Goal: Task Accomplishment & Management: Manage account settings

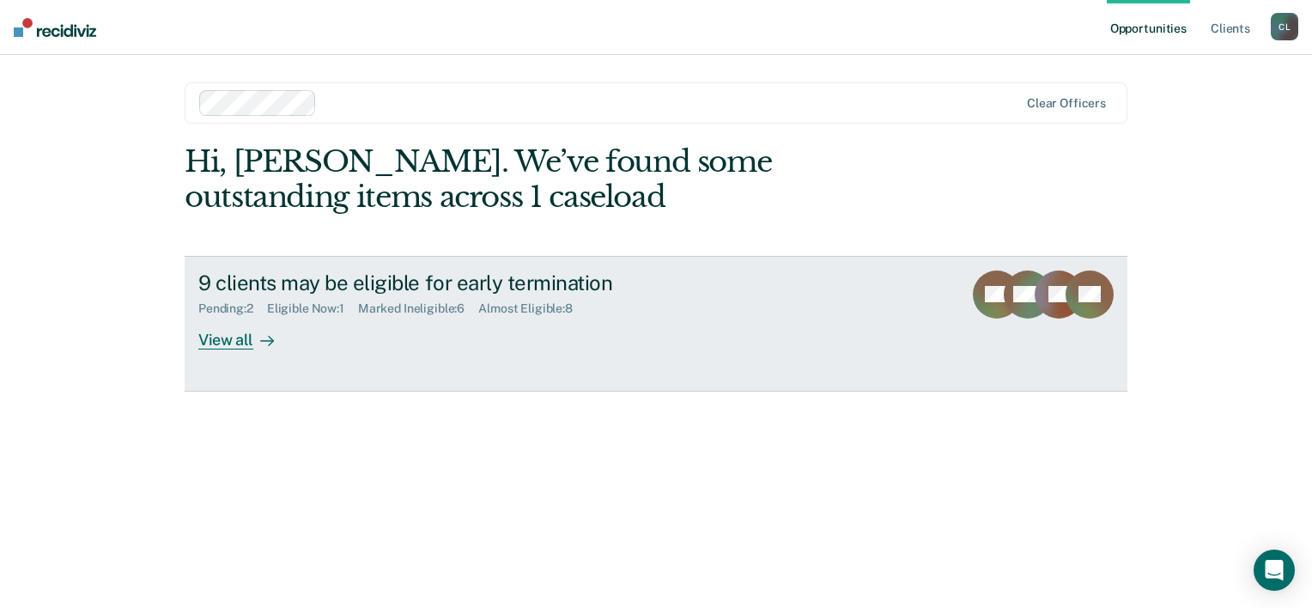
click at [247, 345] on div "View all" at bounding box center [246, 332] width 96 height 33
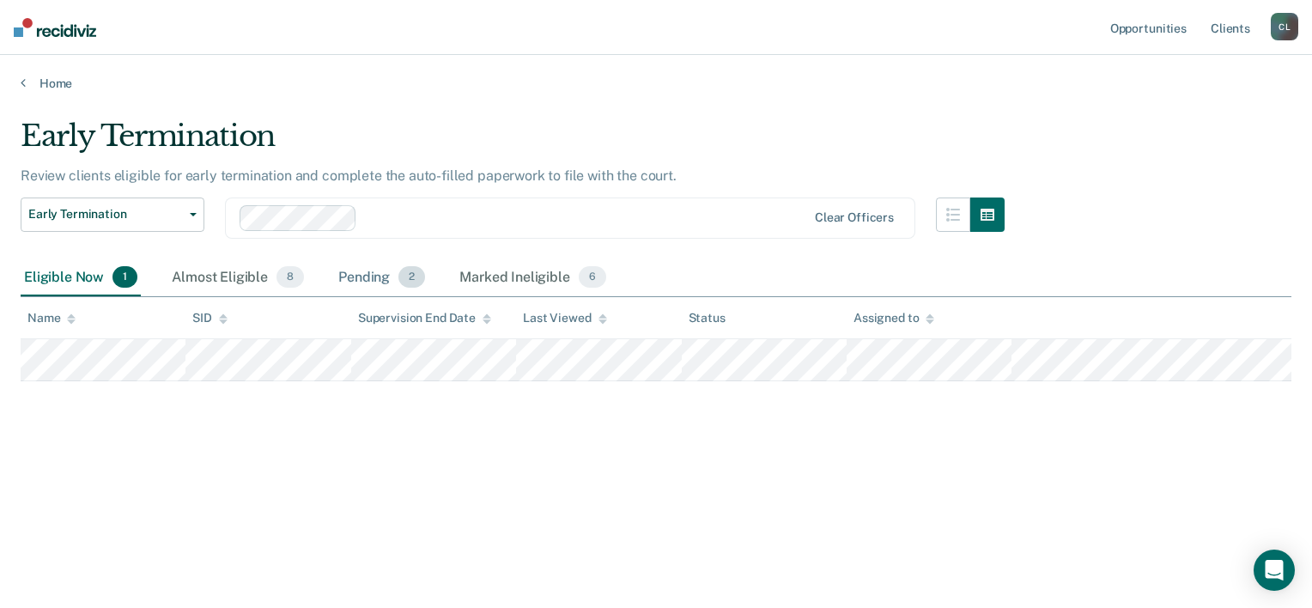
click at [362, 282] on div "Pending 2" at bounding box center [382, 278] width 94 height 38
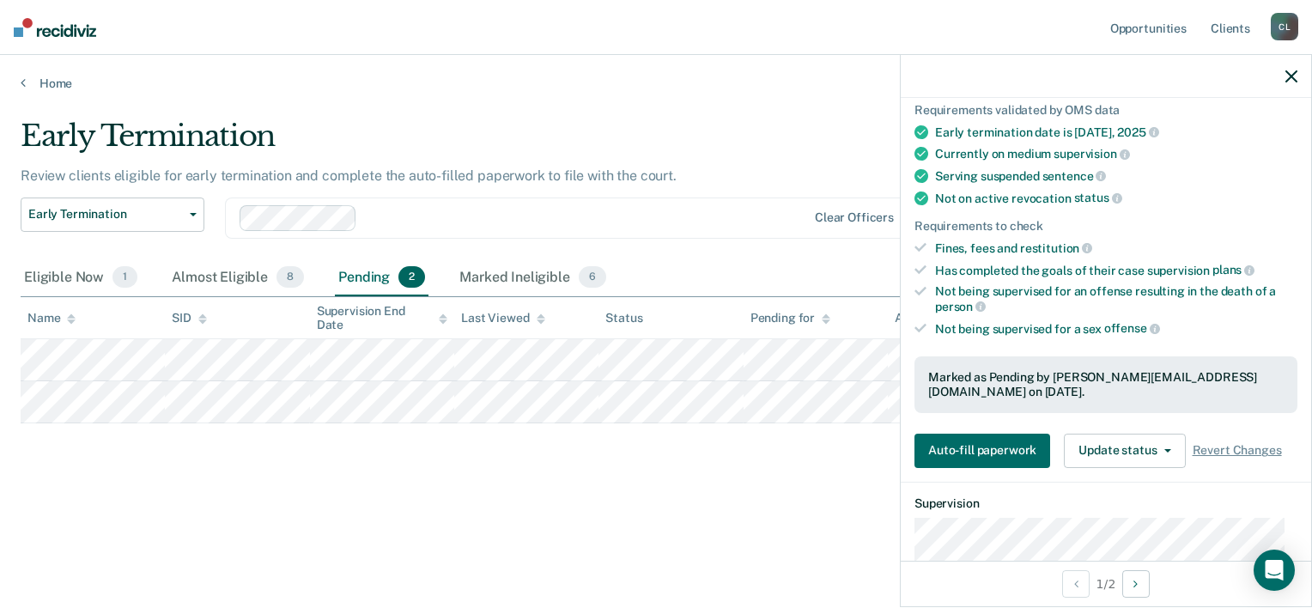
scroll to position [172, 0]
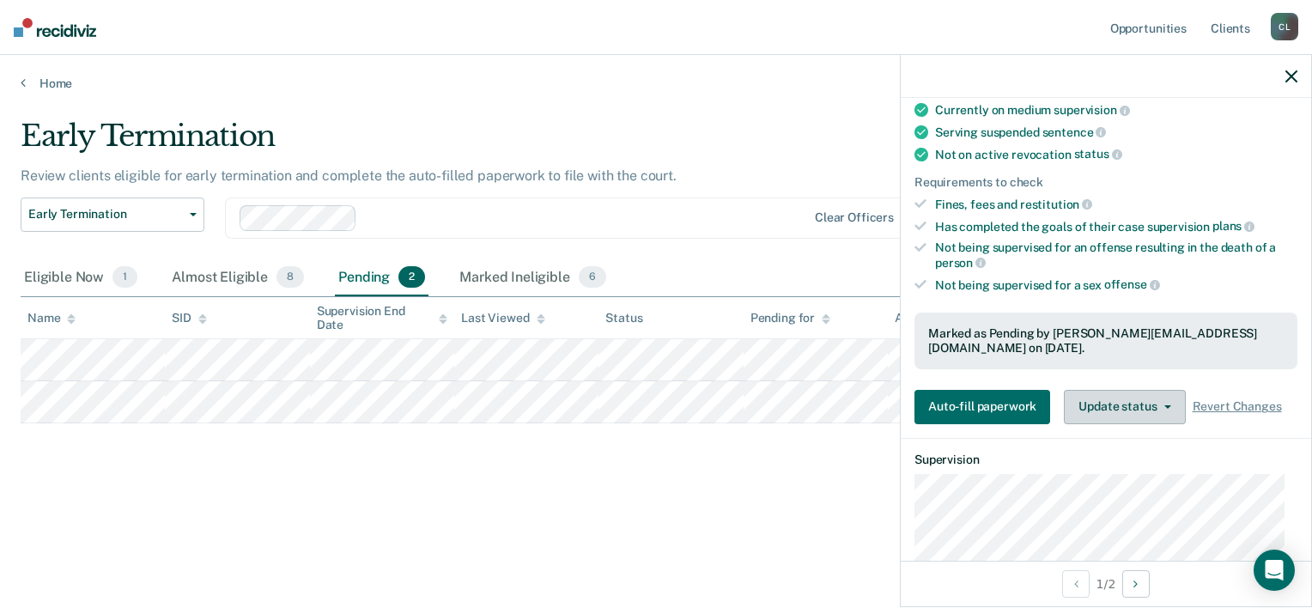
click at [1167, 390] on button "Update status" at bounding box center [1124, 407] width 121 height 34
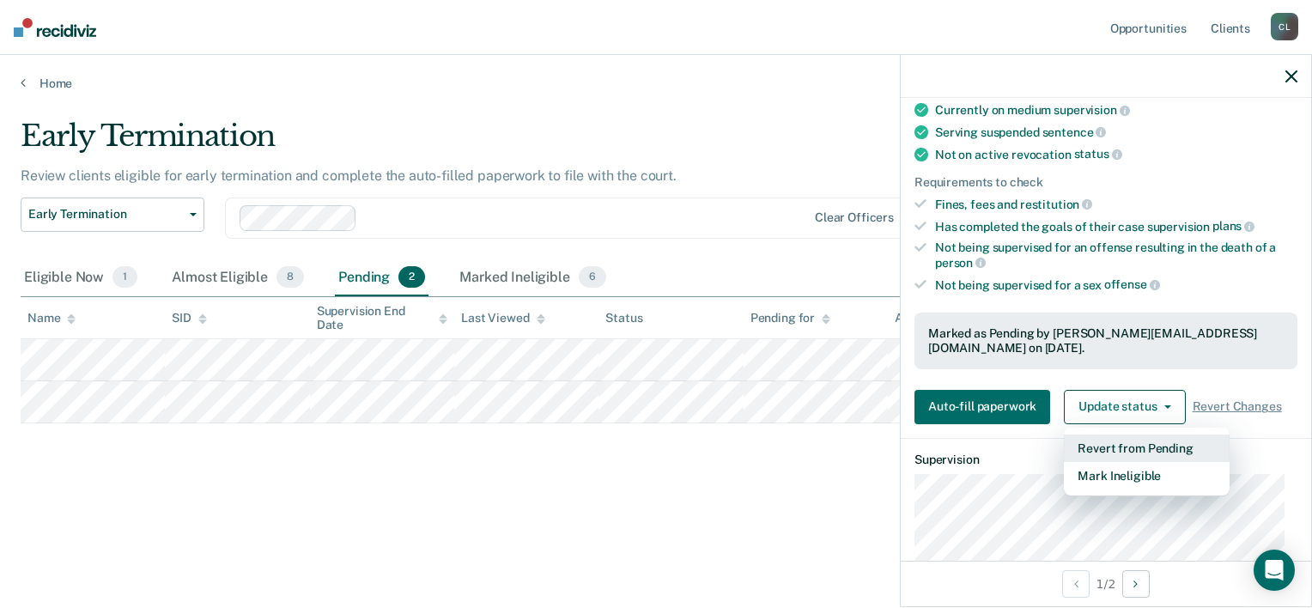
click at [1128, 434] on button "Revert from Pending" at bounding box center [1147, 447] width 166 height 27
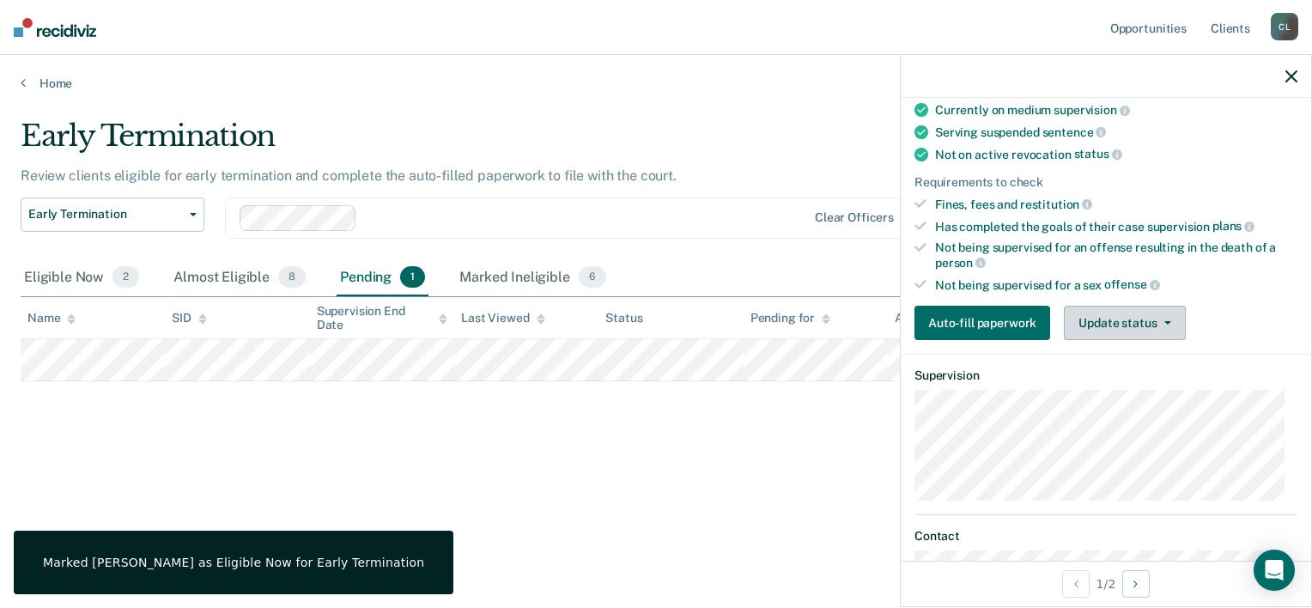
click at [1167, 318] on button "Update status" at bounding box center [1124, 323] width 121 height 34
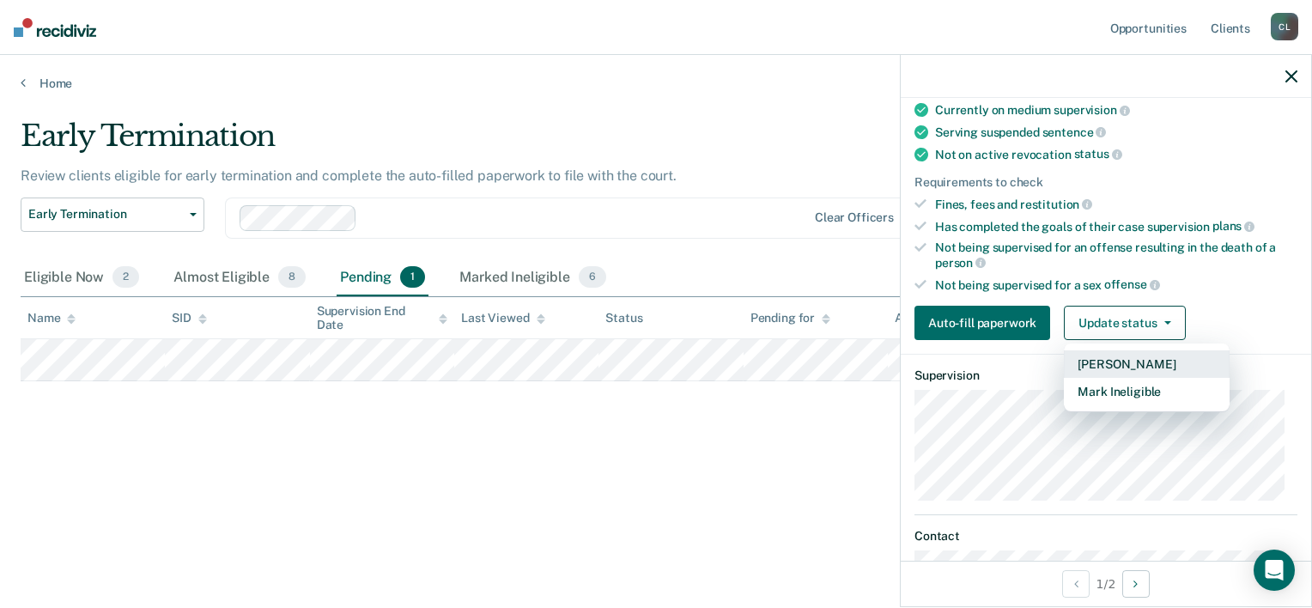
click at [1133, 354] on button "[PERSON_NAME]" at bounding box center [1147, 363] width 166 height 27
